Goal: Find specific fact: Find specific fact

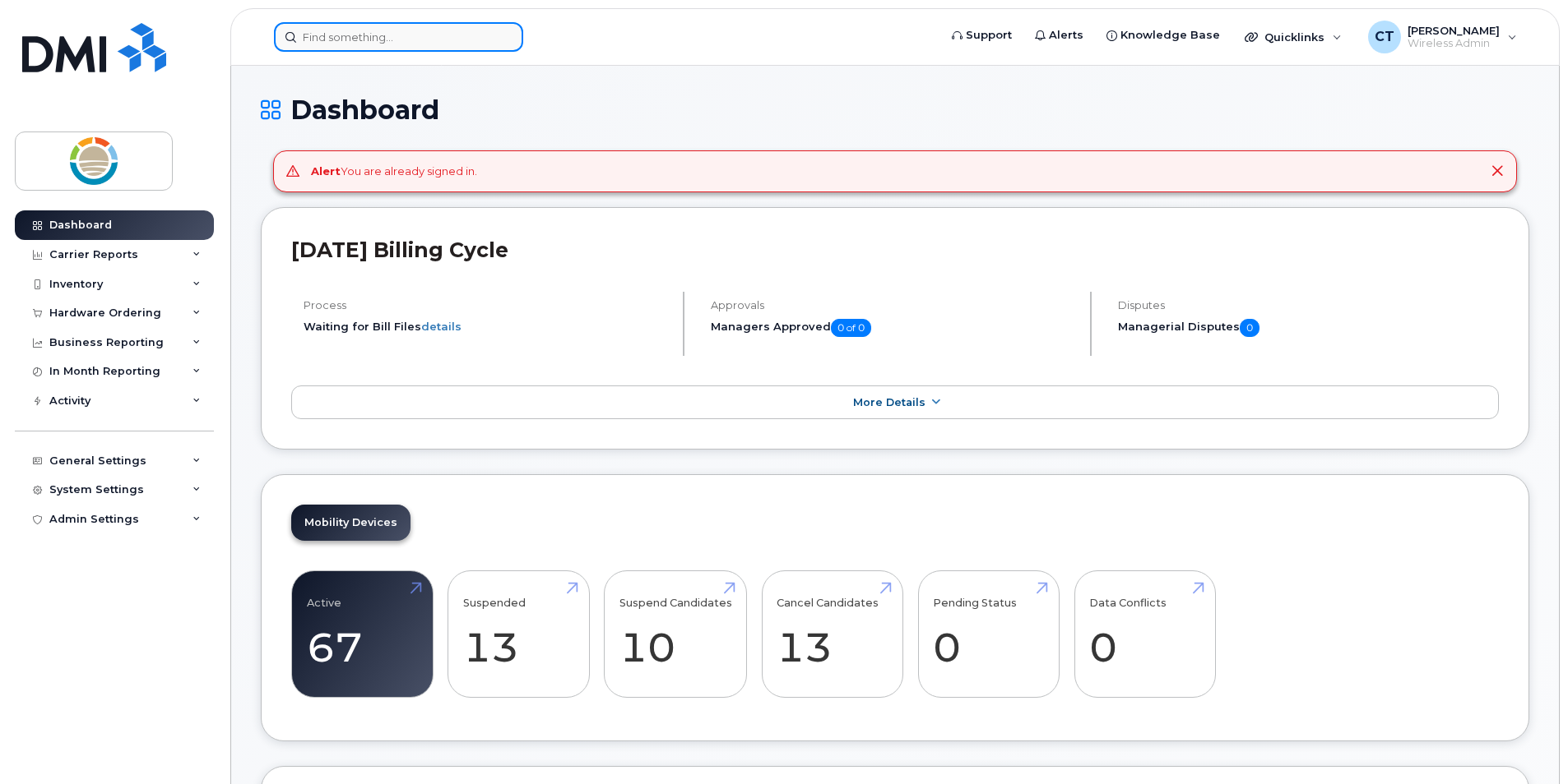
click at [453, 44] on input at bounding box center [399, 36] width 249 height 29
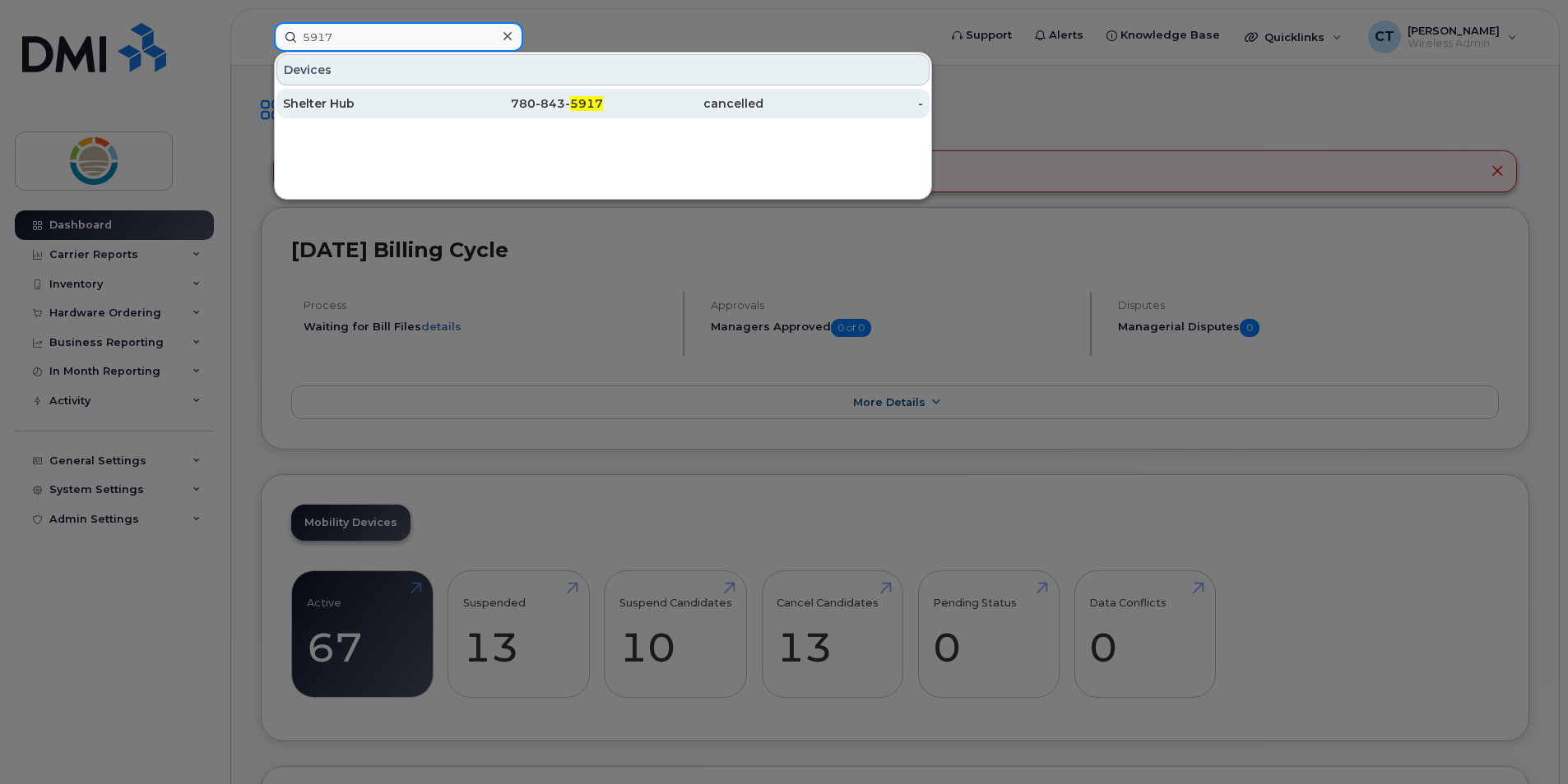
type input "5917"
click at [396, 102] on div "Shelter Hub" at bounding box center [363, 103] width 160 height 16
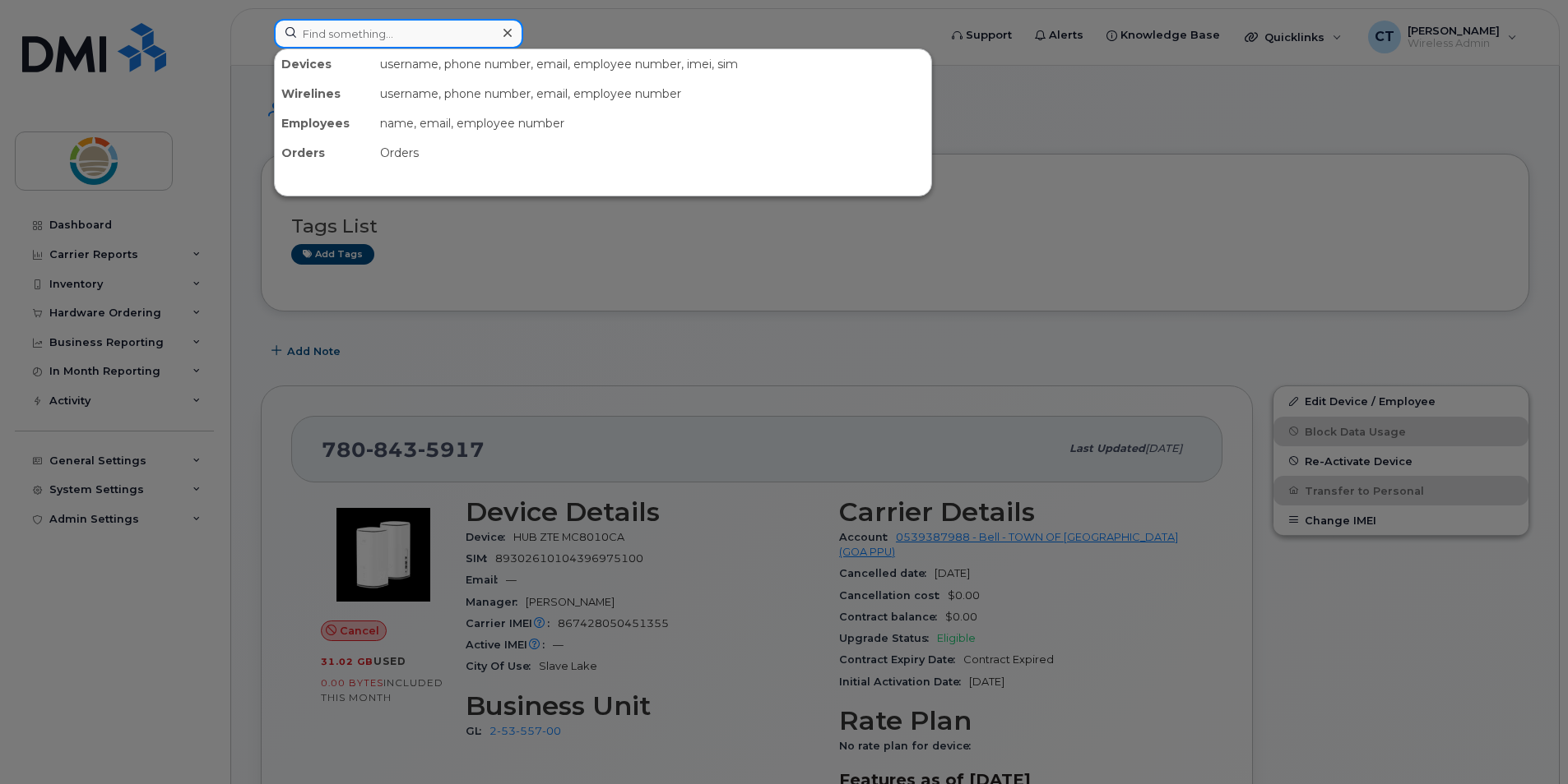
click at [426, 40] on input at bounding box center [399, 33] width 249 height 29
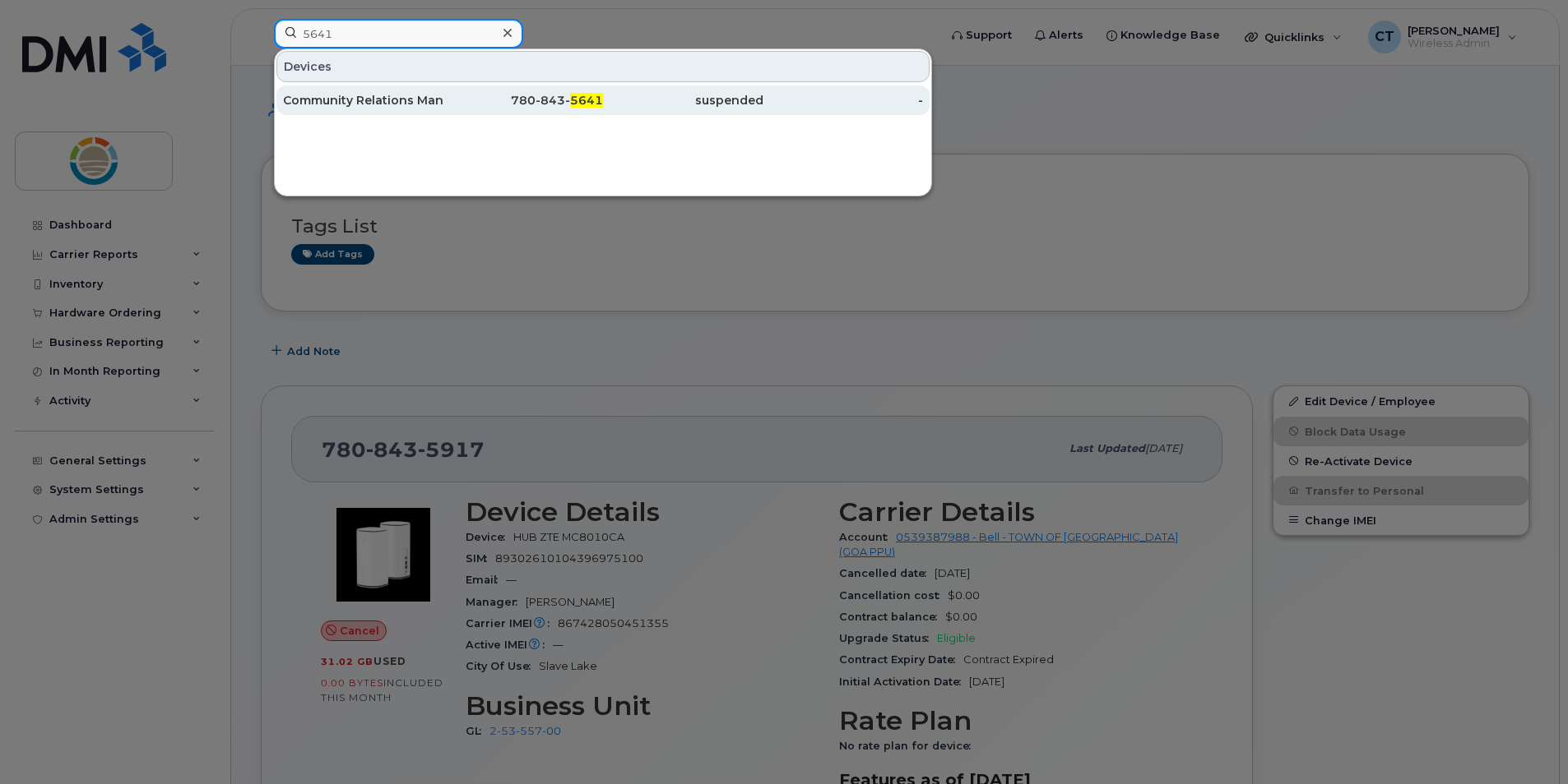
type input "5641"
click at [418, 103] on div "Community Relations Manager [PERSON_NAME]" at bounding box center [363, 100] width 160 height 16
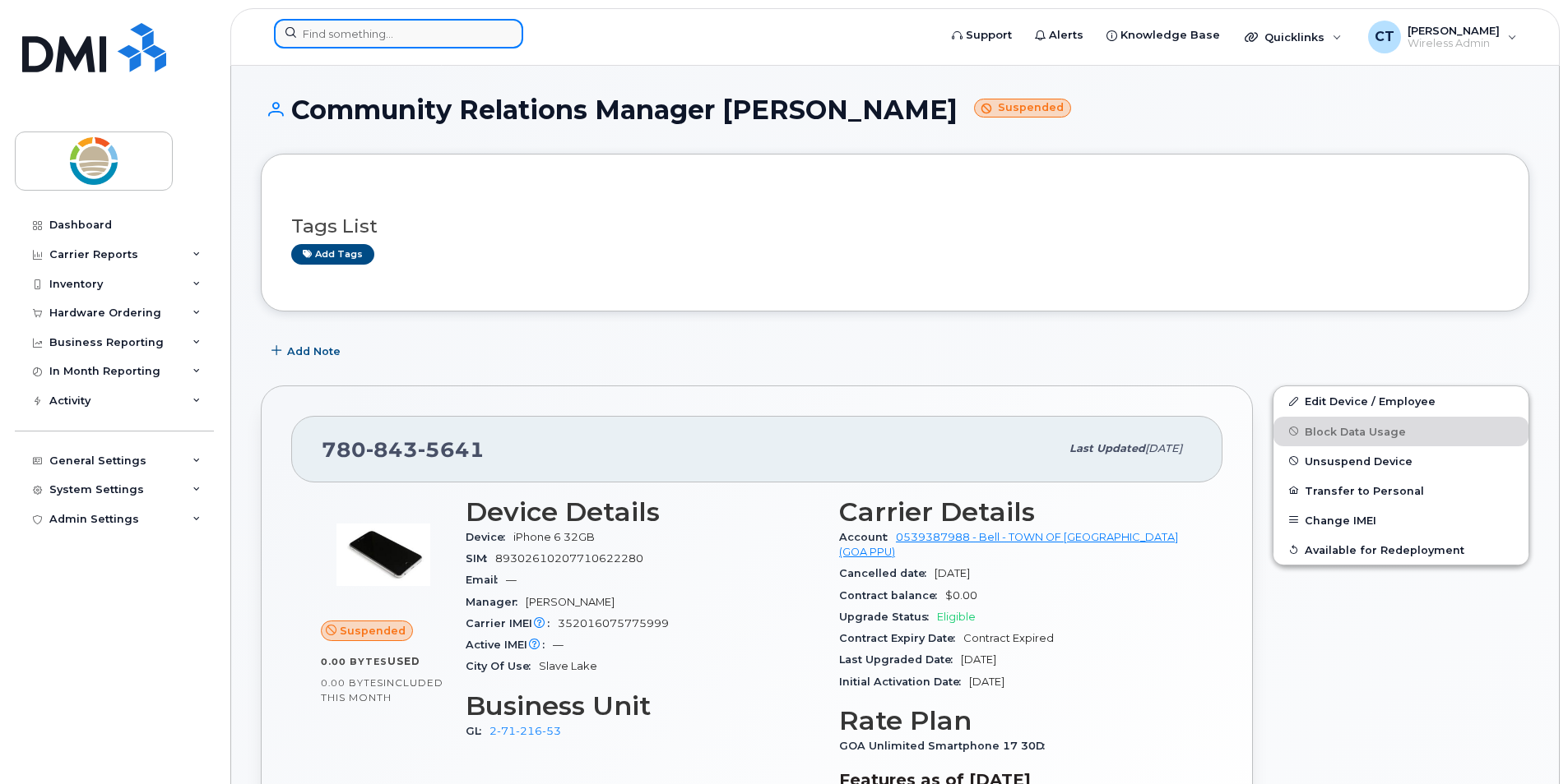
click at [433, 37] on input at bounding box center [399, 33] width 249 height 29
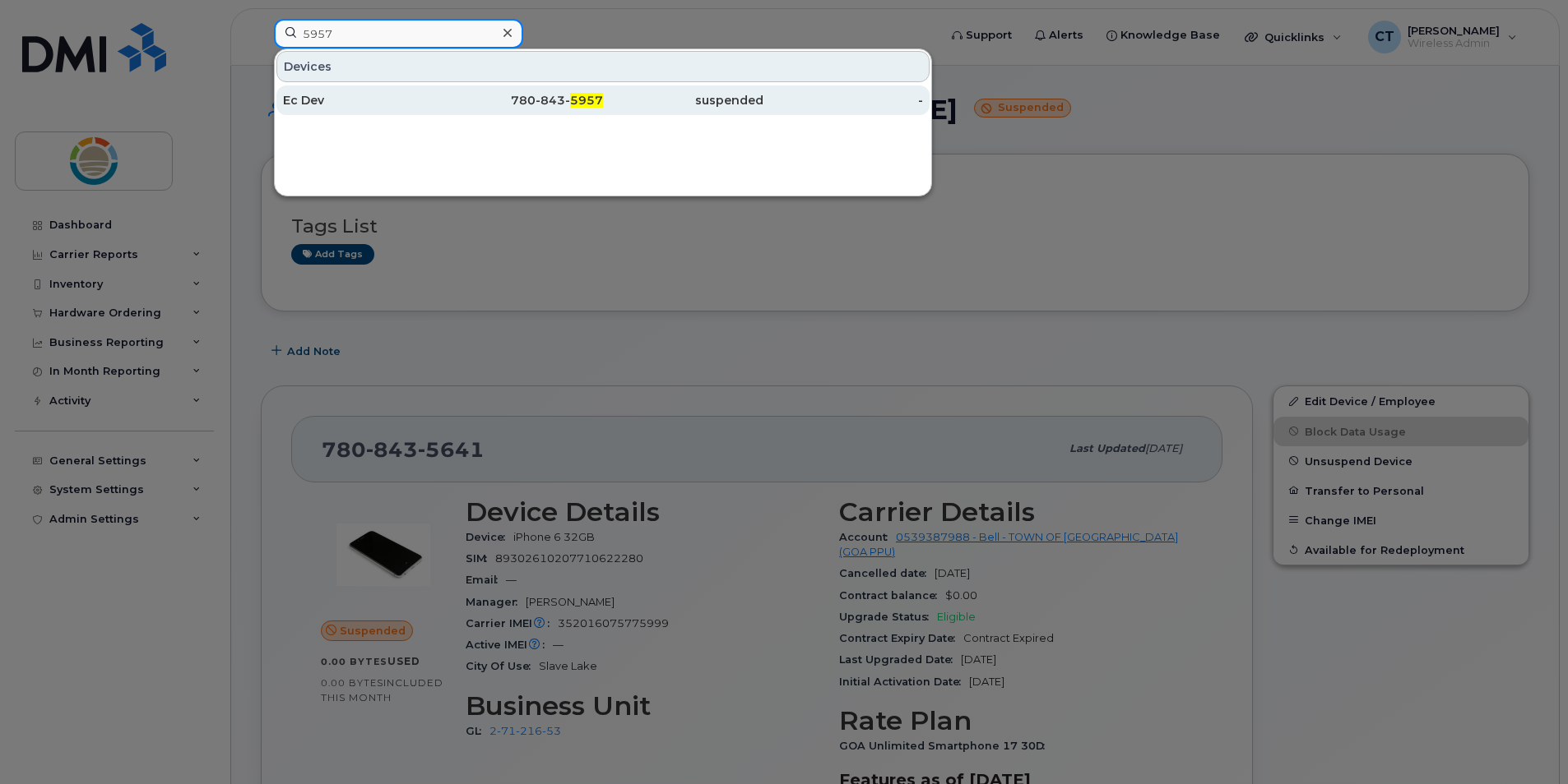
type input "5957"
click at [390, 101] on div "Ec Dev" at bounding box center [363, 100] width 160 height 16
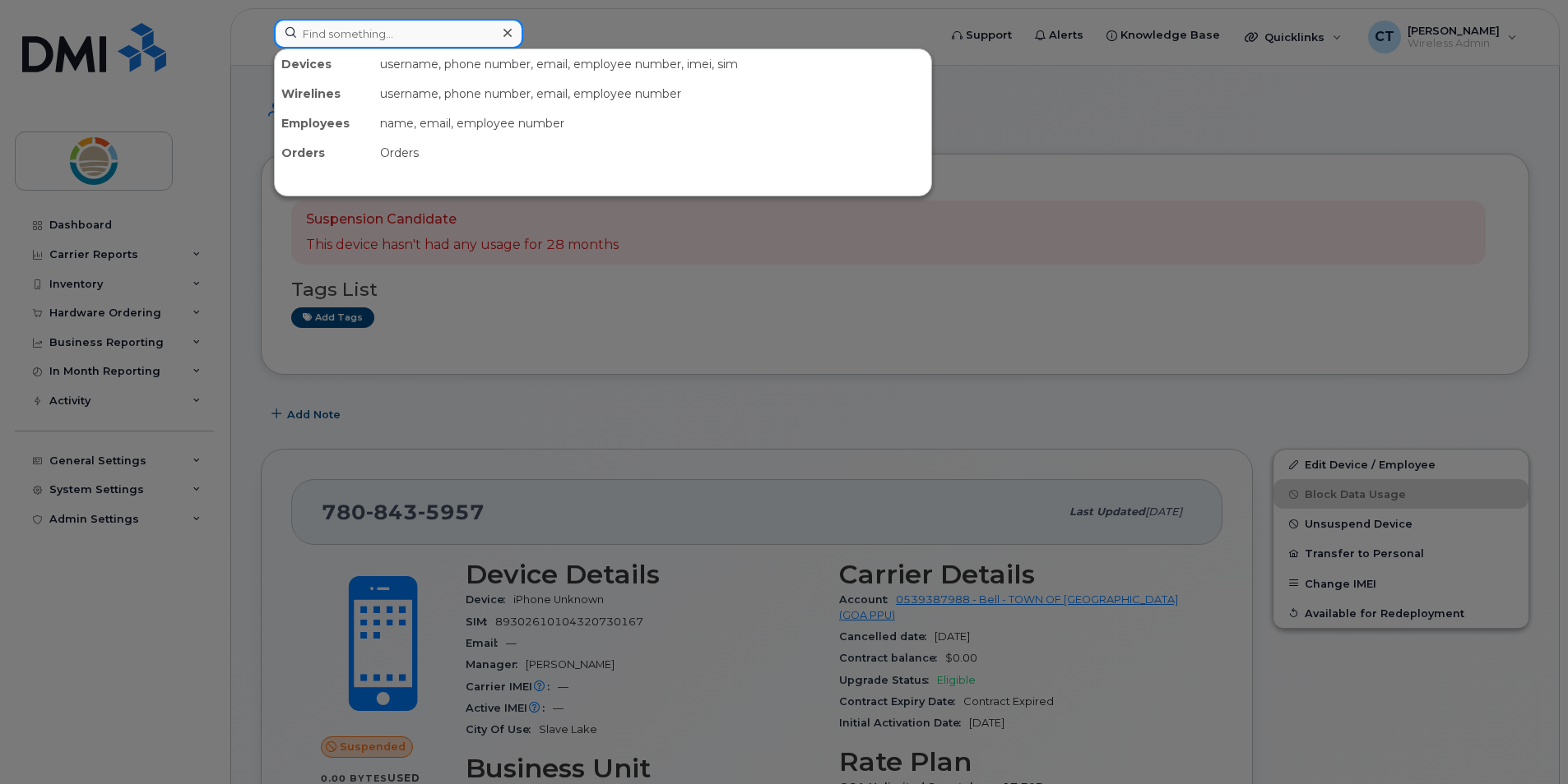
click at [430, 38] on input at bounding box center [399, 33] width 249 height 29
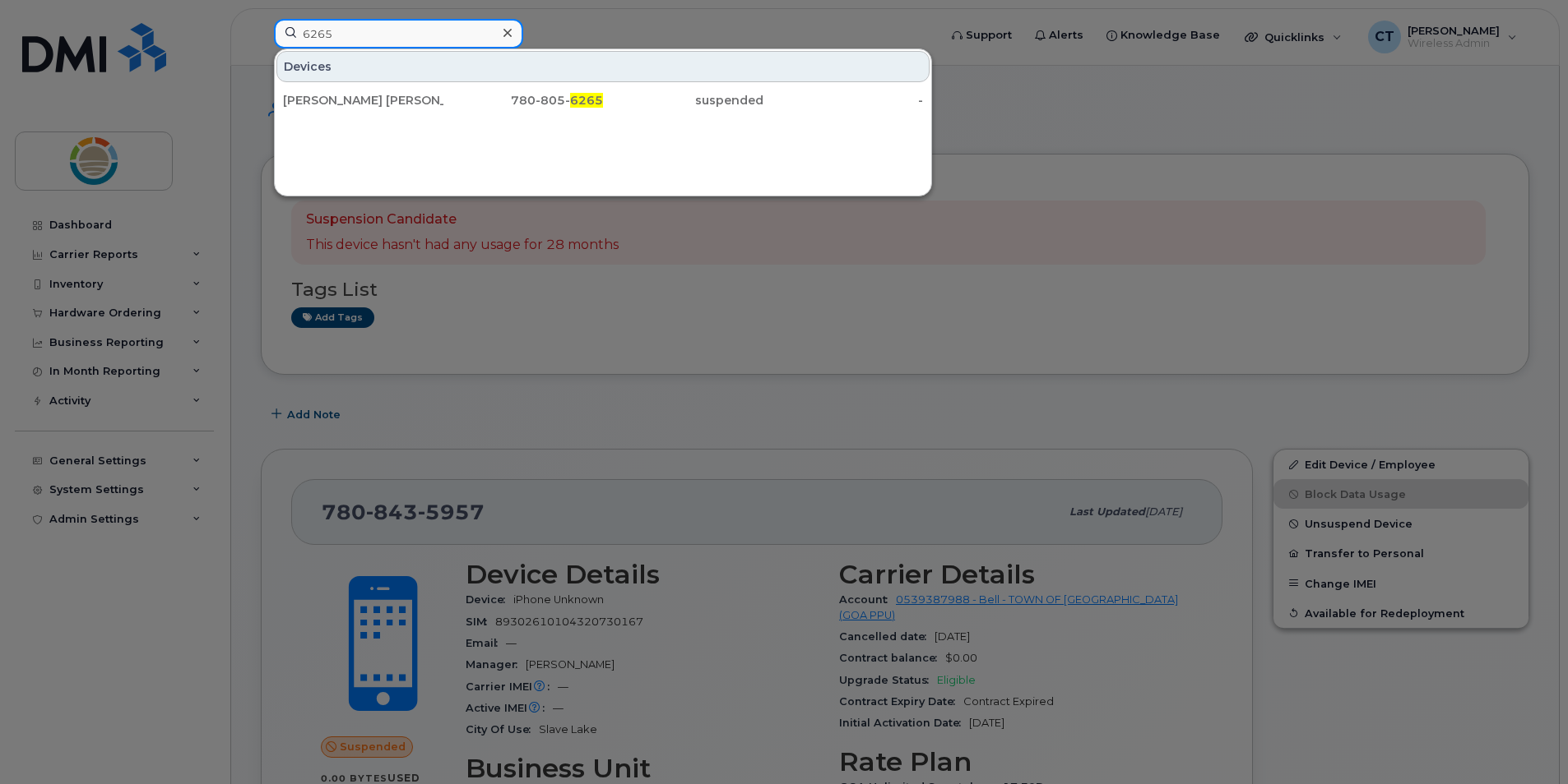
type input "6265"
click at [726, 23] on div at bounding box center [784, 392] width 1568 height 784
